Goal: Task Accomplishment & Management: Use online tool/utility

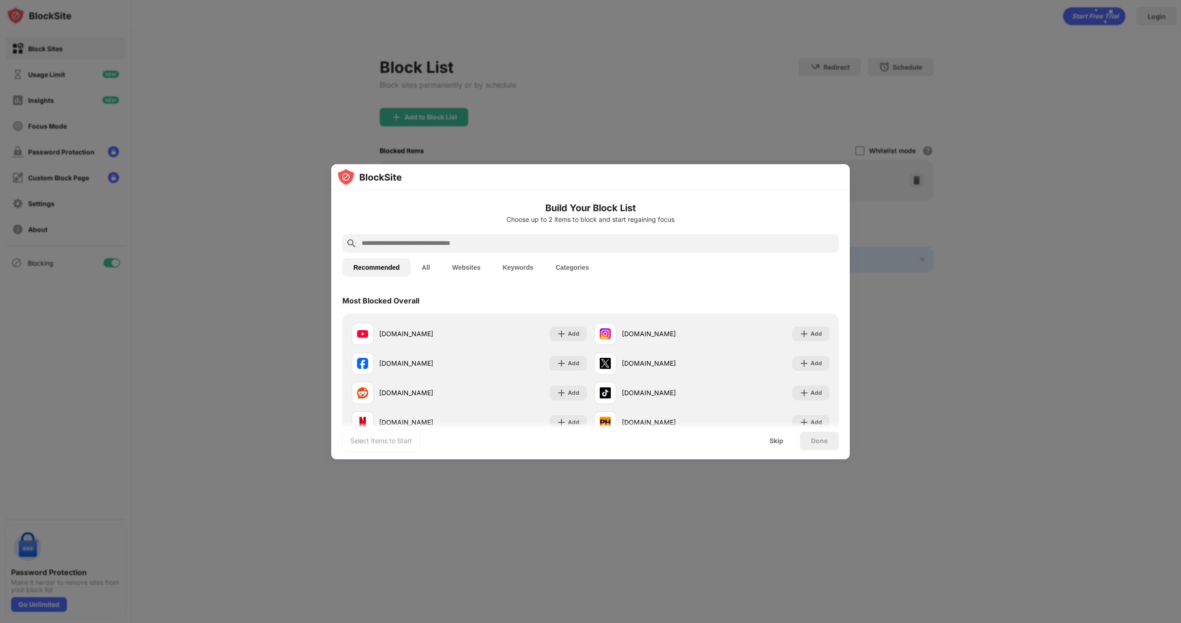
click at [560, 245] on input "text" at bounding box center [598, 243] width 474 height 11
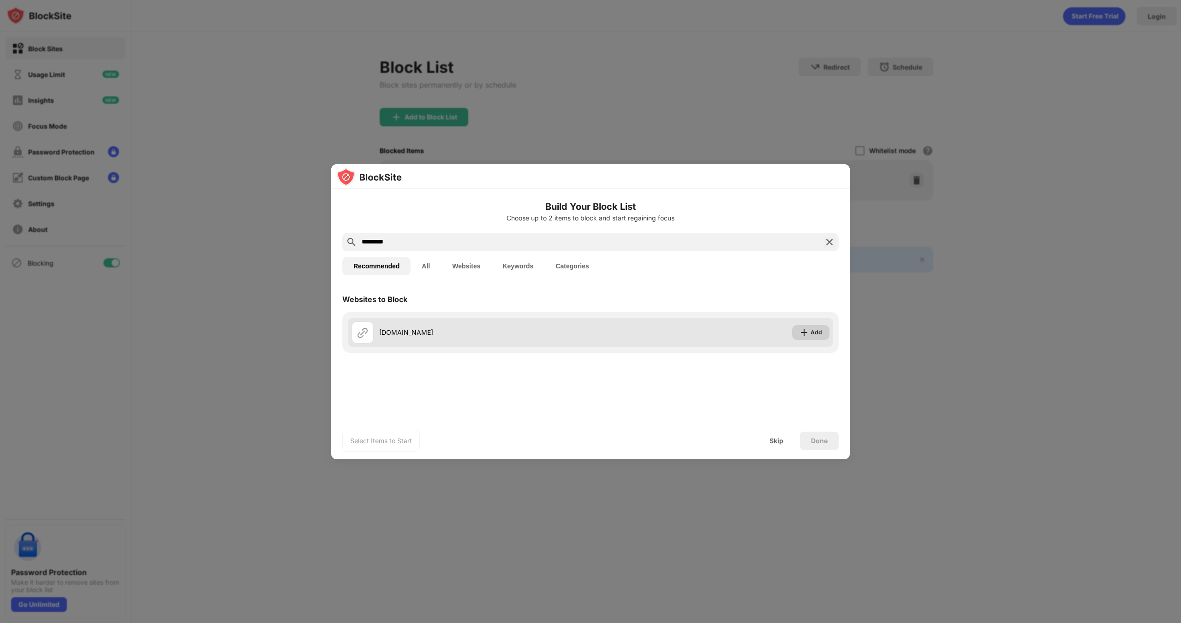
type input "*********"
click at [799, 333] on div "Add" at bounding box center [810, 332] width 37 height 15
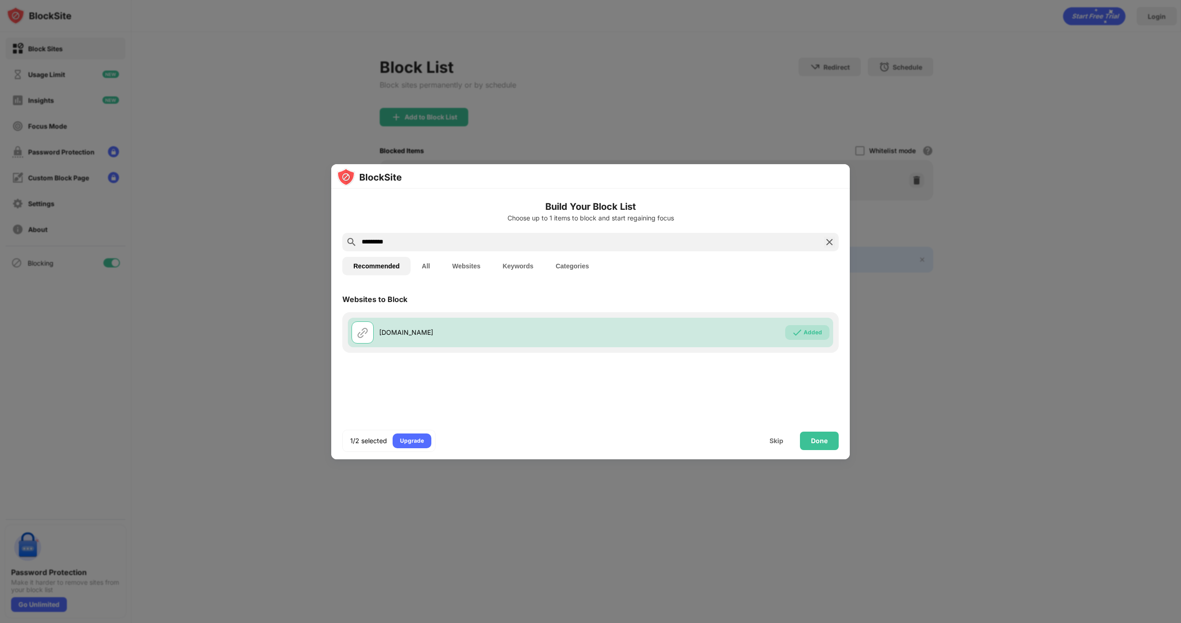
click at [819, 439] on div "Done" at bounding box center [819, 440] width 17 height 7
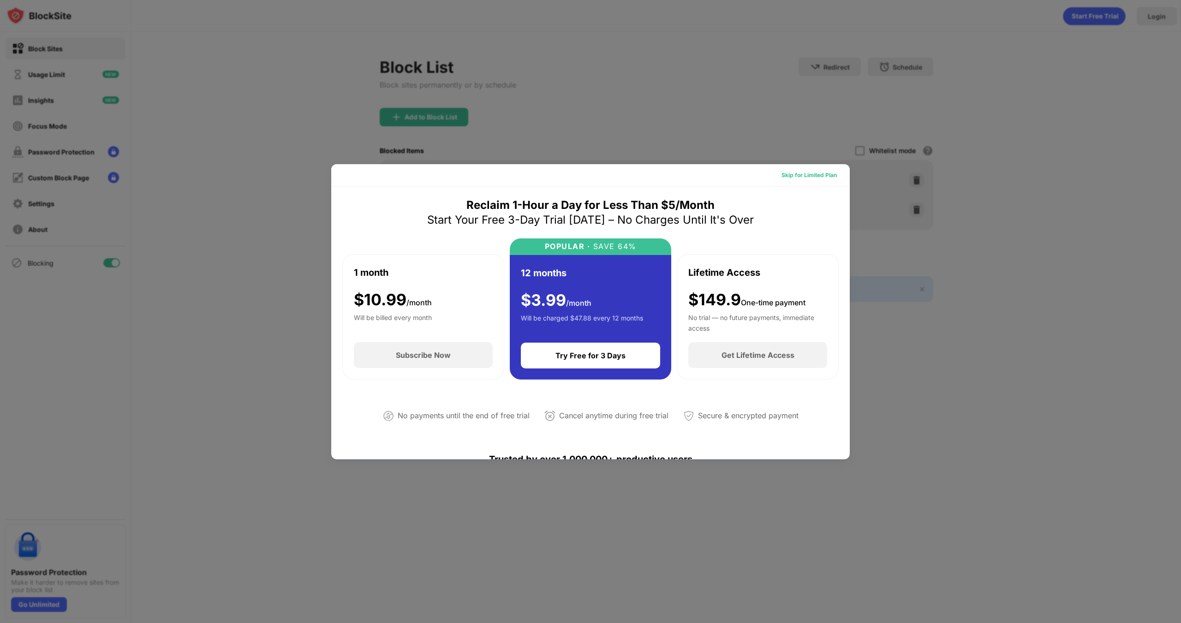
click at [806, 178] on div "Skip for Limited Plan" at bounding box center [808, 175] width 55 height 9
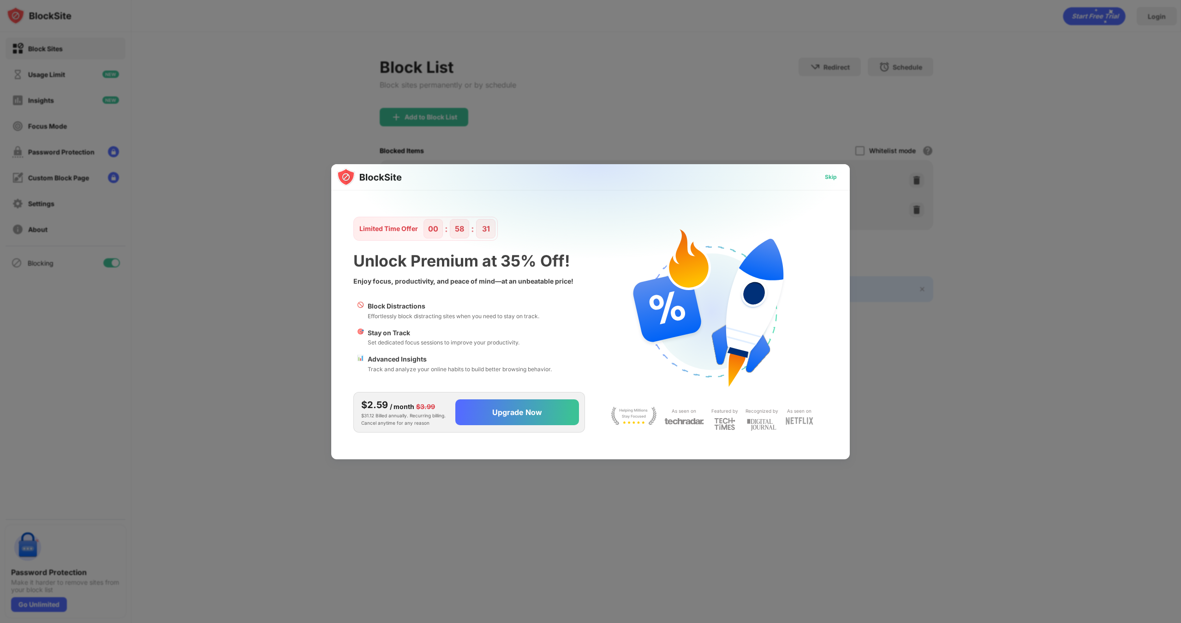
click at [833, 176] on div "Skip" at bounding box center [831, 176] width 12 height 9
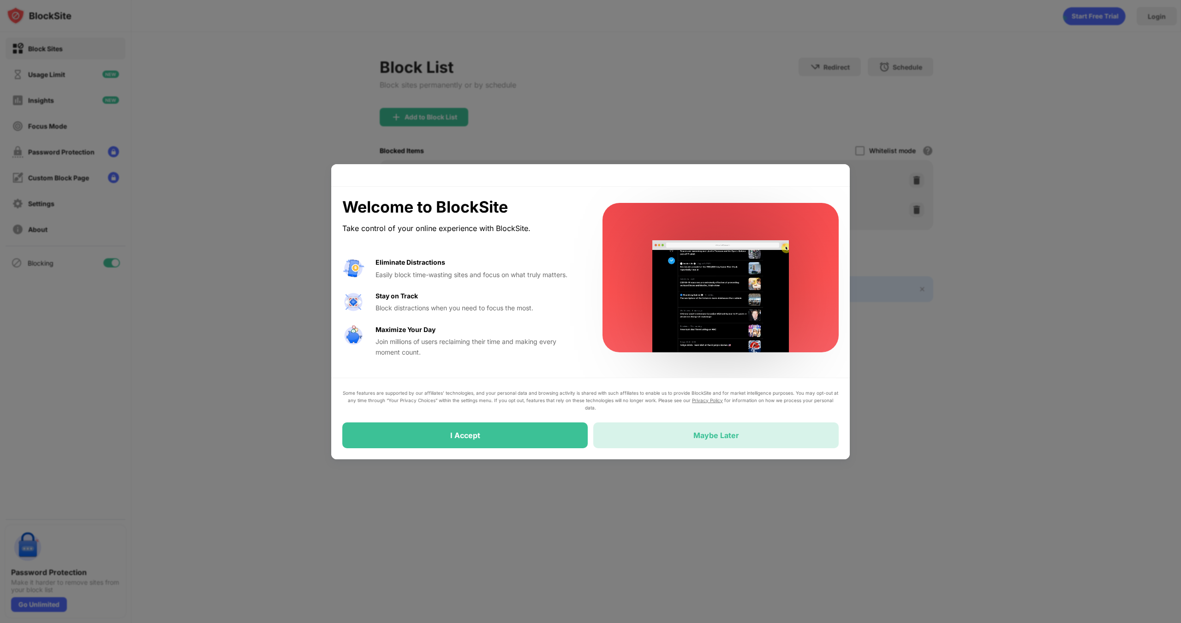
click at [714, 438] on div "Maybe Later" at bounding box center [716, 435] width 46 height 9
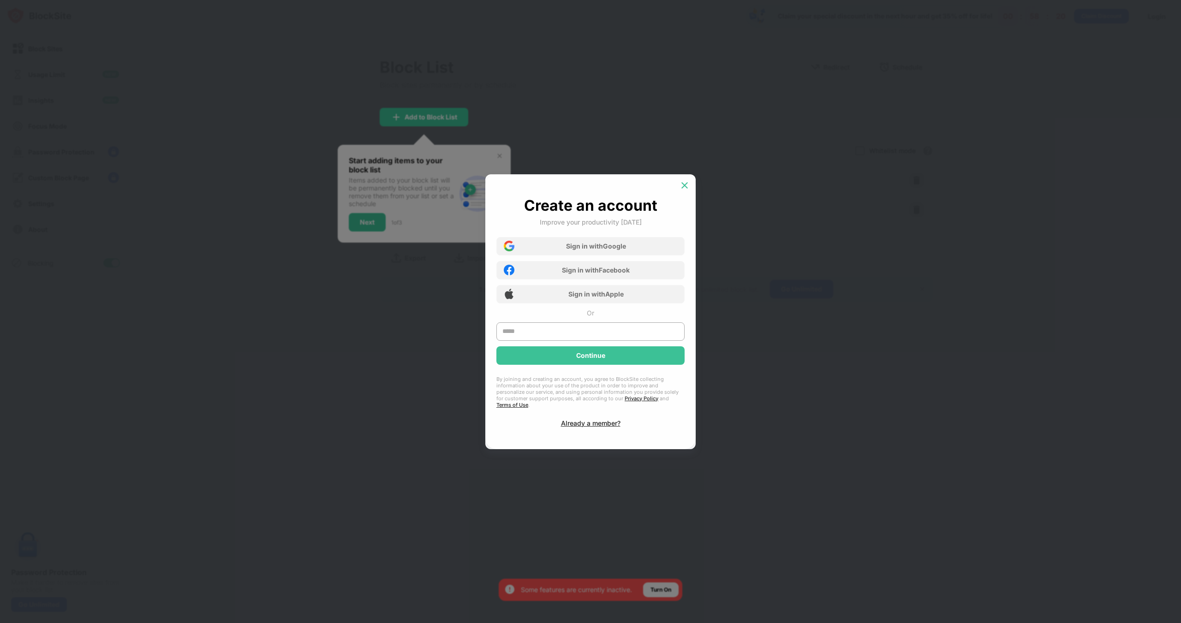
click at [683, 185] on img at bounding box center [684, 185] width 9 height 9
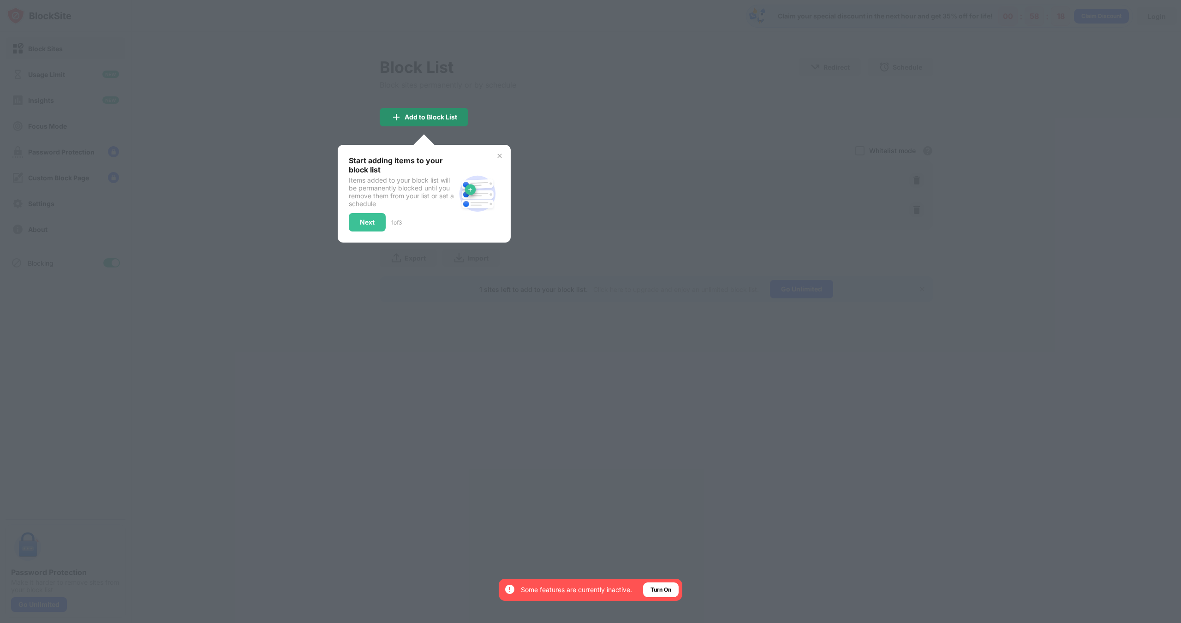
click at [441, 125] on div "Add to Block List" at bounding box center [424, 117] width 89 height 18
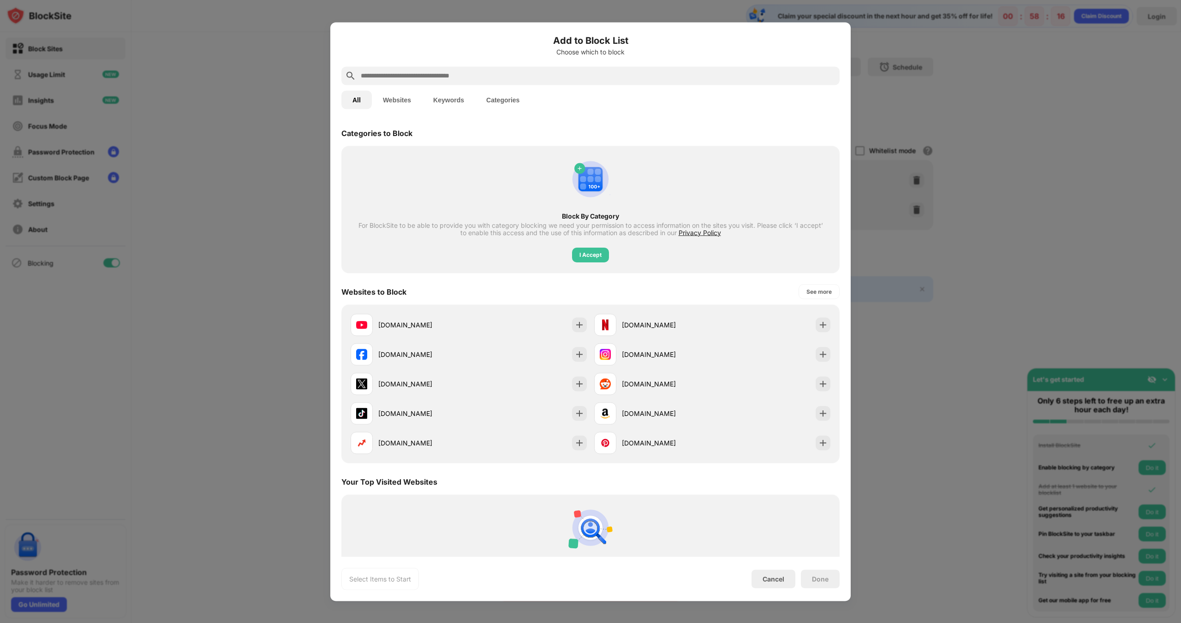
click at [942, 295] on div at bounding box center [590, 311] width 1181 height 623
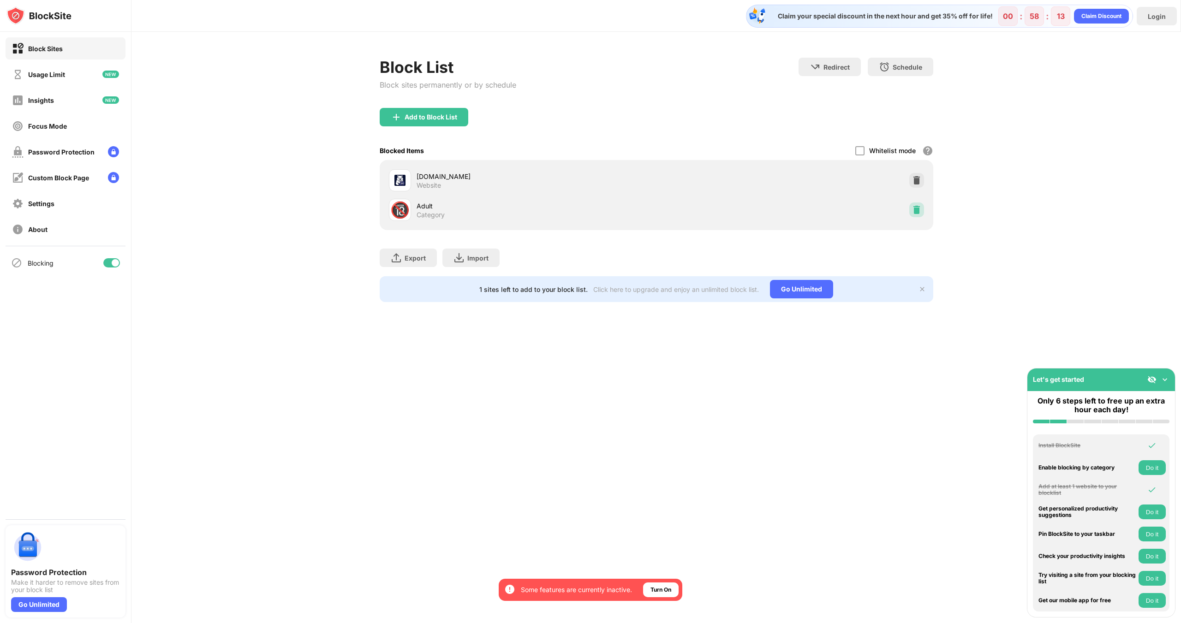
click at [914, 212] on img at bounding box center [916, 209] width 9 height 9
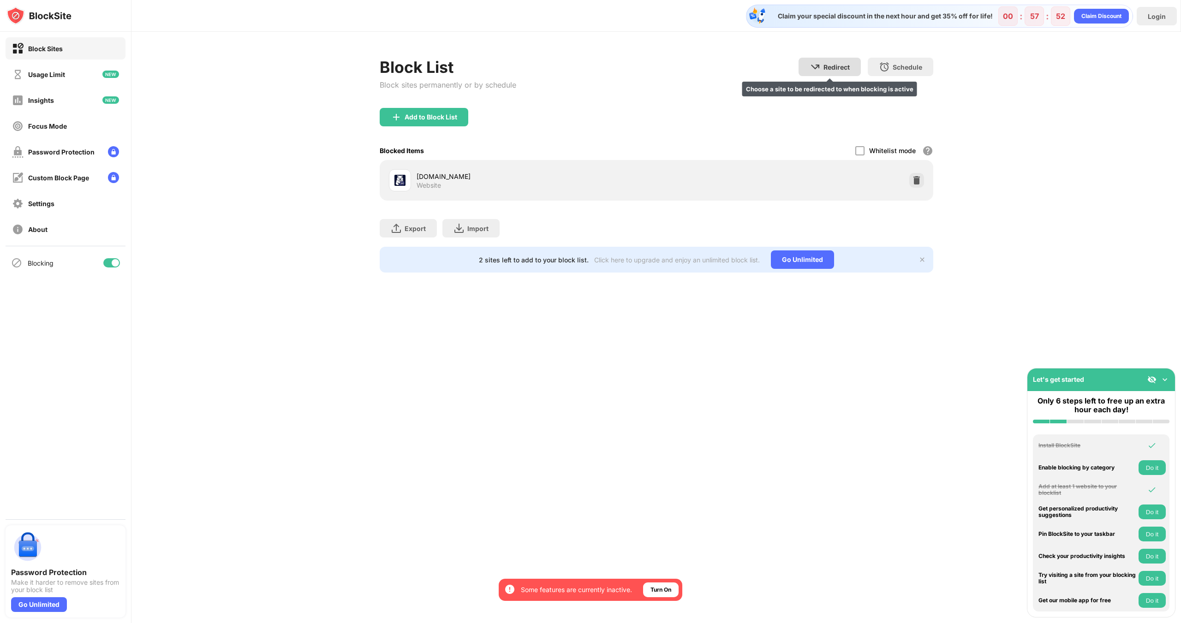
click at [843, 71] on div "Redirect Choose a site to be redirected to when blocking is active" at bounding box center [829, 67] width 62 height 18
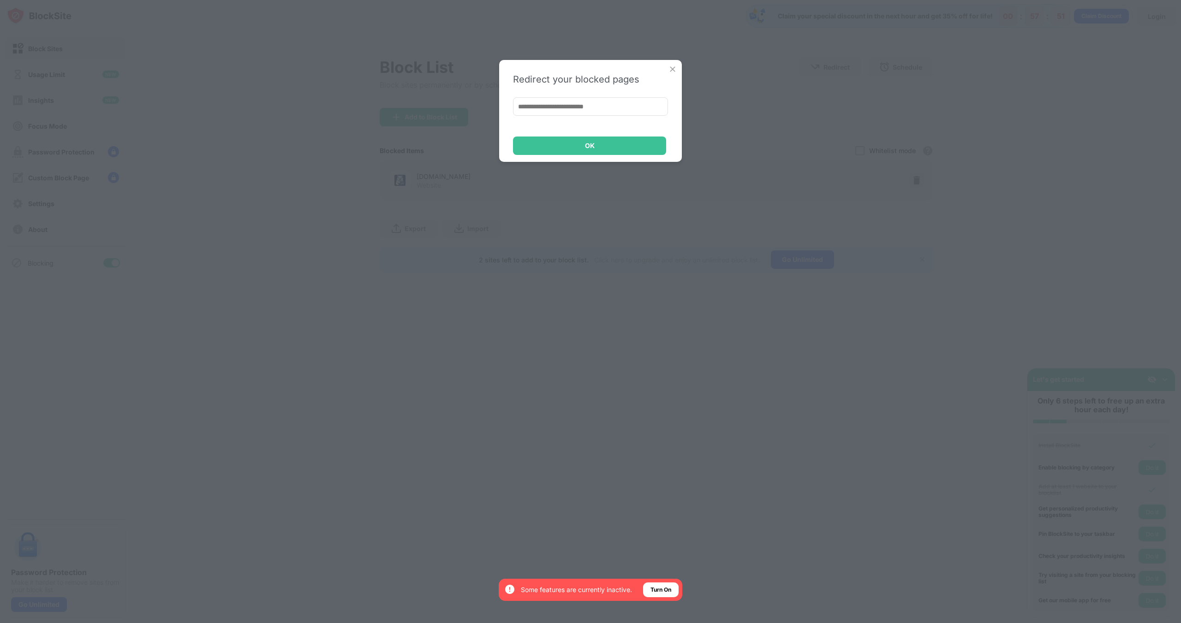
click at [557, 109] on input at bounding box center [590, 106] width 155 height 18
type input "**********"
drag, startPoint x: 671, startPoint y: 168, endPoint x: 619, endPoint y: 146, distance: 56.0
click at [619, 146] on div "OK" at bounding box center [589, 146] width 153 height 18
